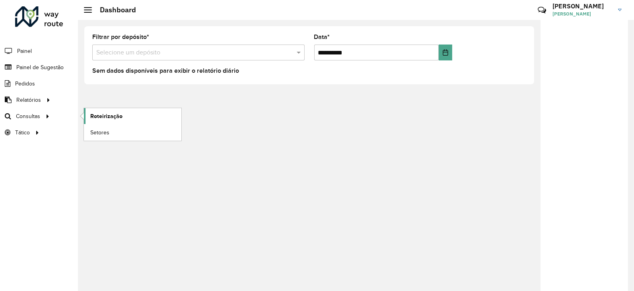
click at [103, 116] on span "Roteirização" at bounding box center [106, 116] width 32 height 8
